Goal: Task Accomplishment & Management: Manage account settings

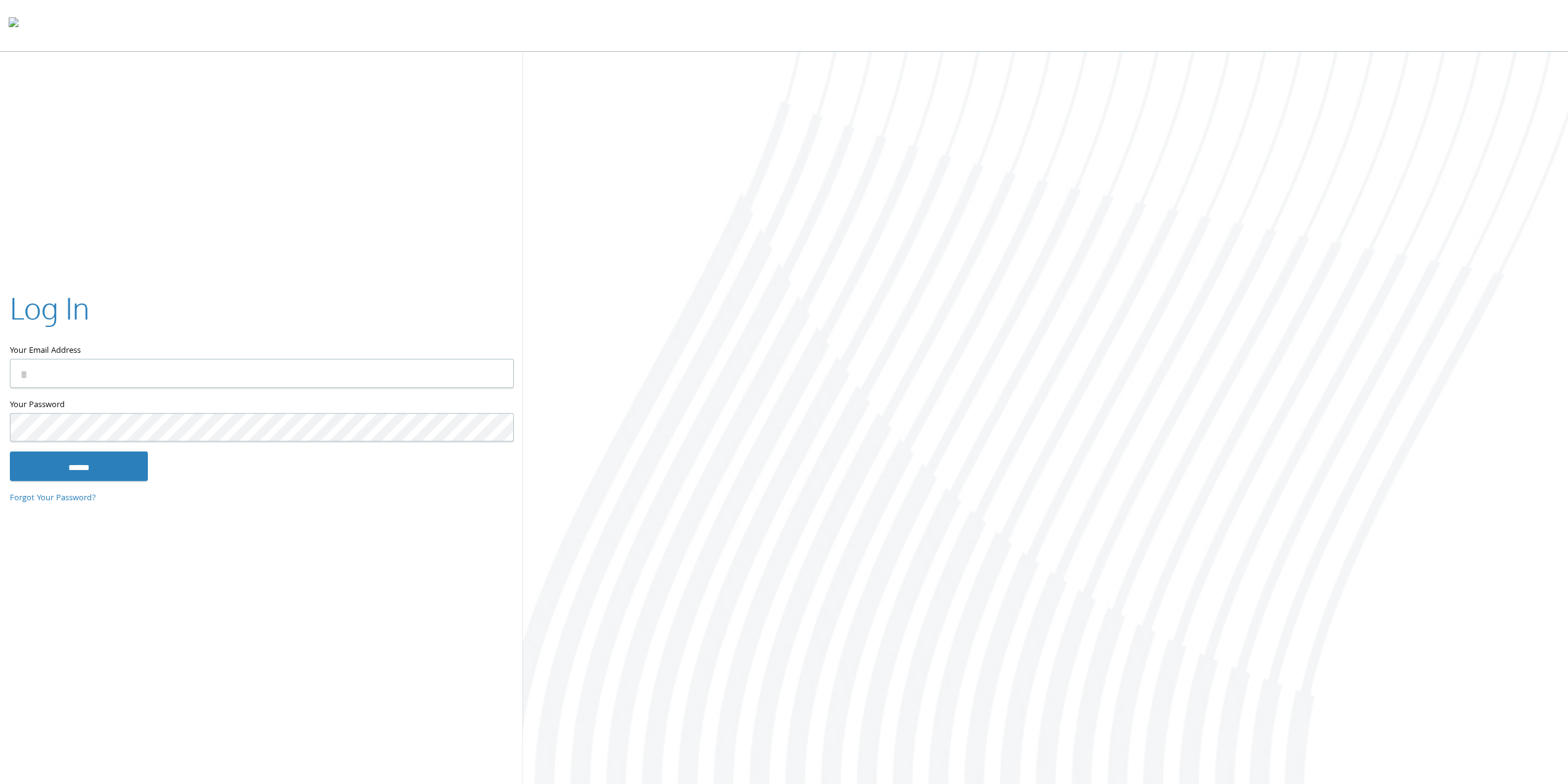
type input "**********"
click at [10, 452] on input "******" at bounding box center [79, 466] width 138 height 29
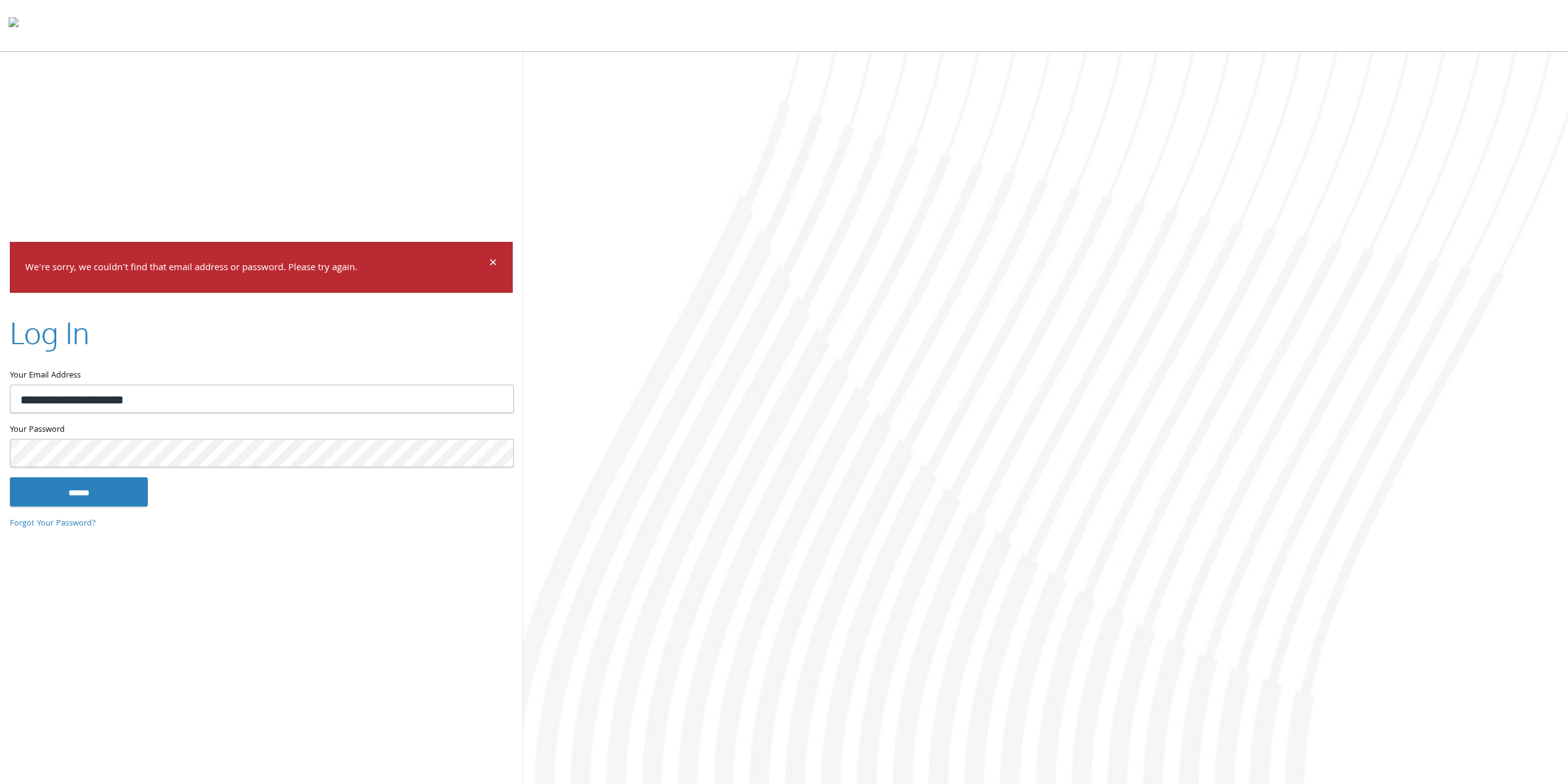
click at [10, 476] on input "******" at bounding box center [79, 491] width 138 height 29
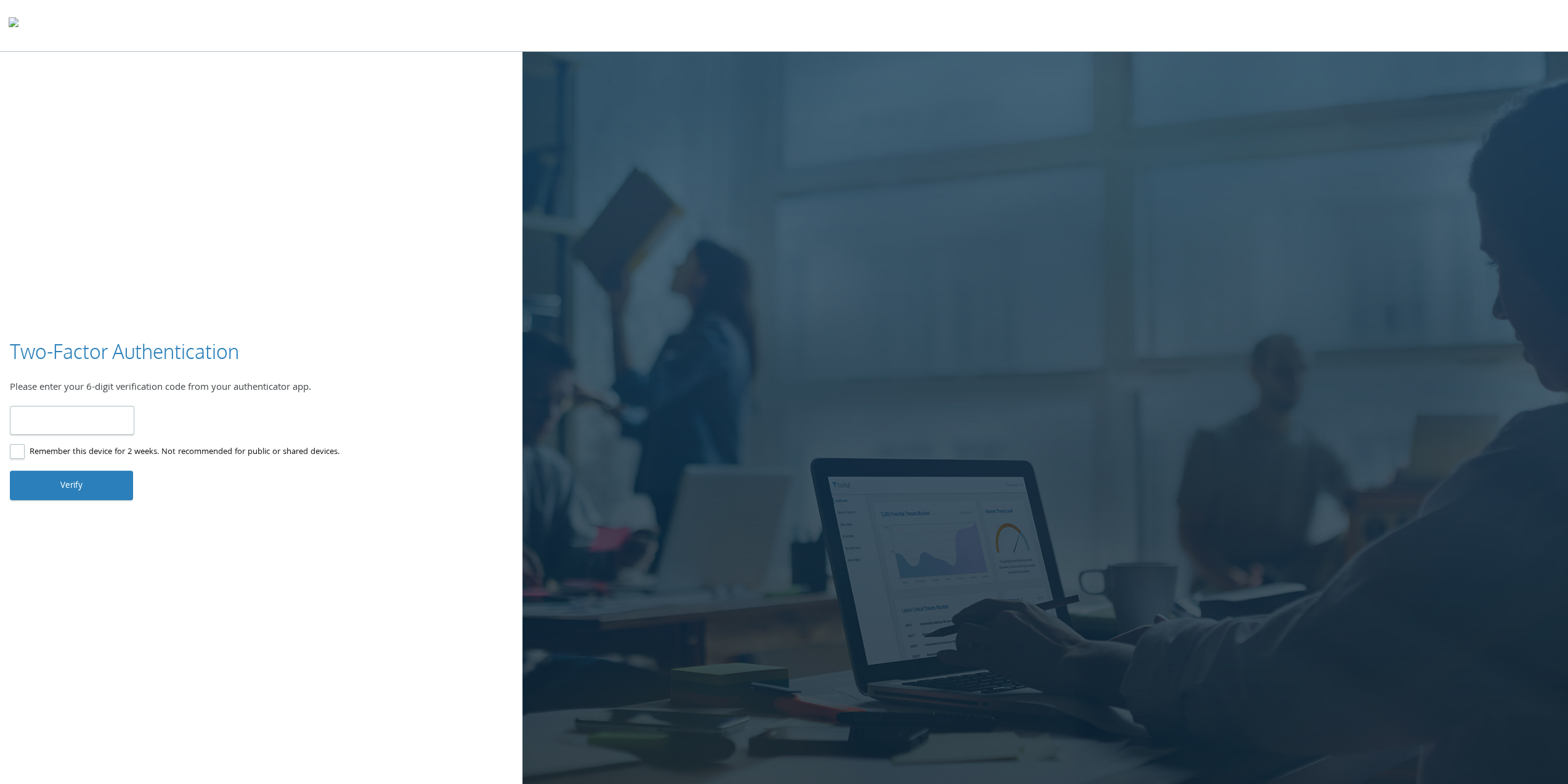
type input "******"
